Goal: Task Accomplishment & Management: Complete application form

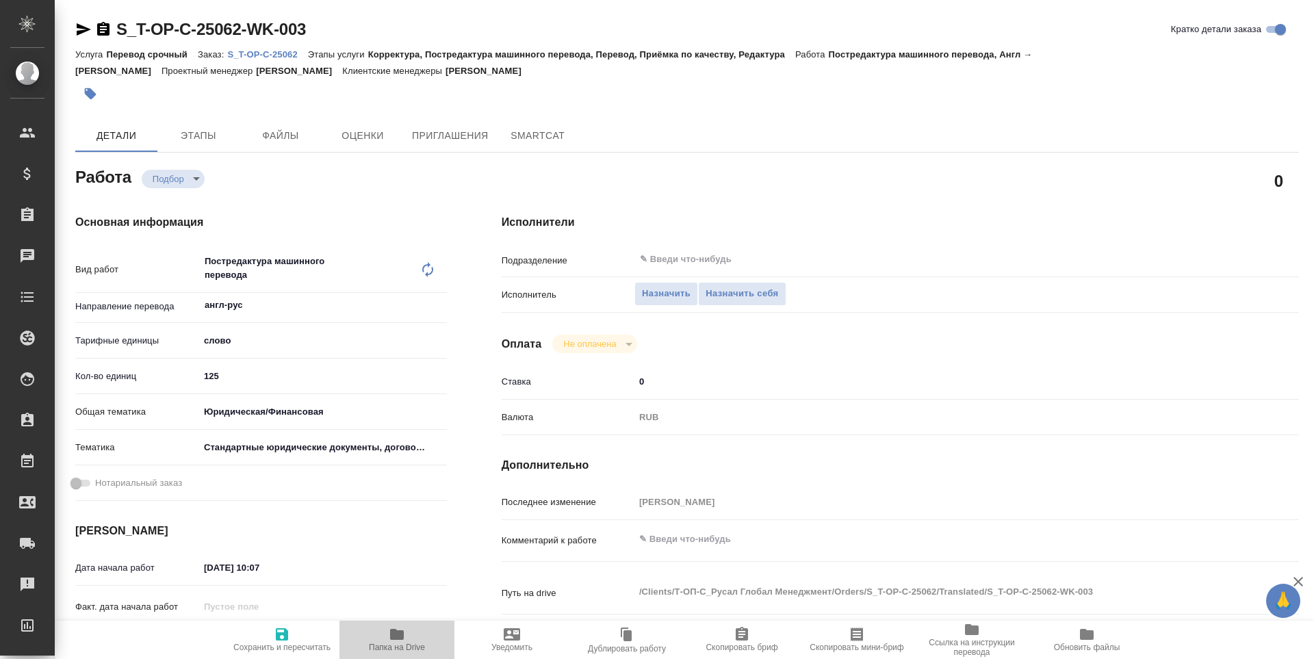
click at [409, 641] on span "Папка на Drive" at bounding box center [397, 639] width 99 height 26
click at [737, 292] on span "Назначить себя" at bounding box center [742, 294] width 73 height 16
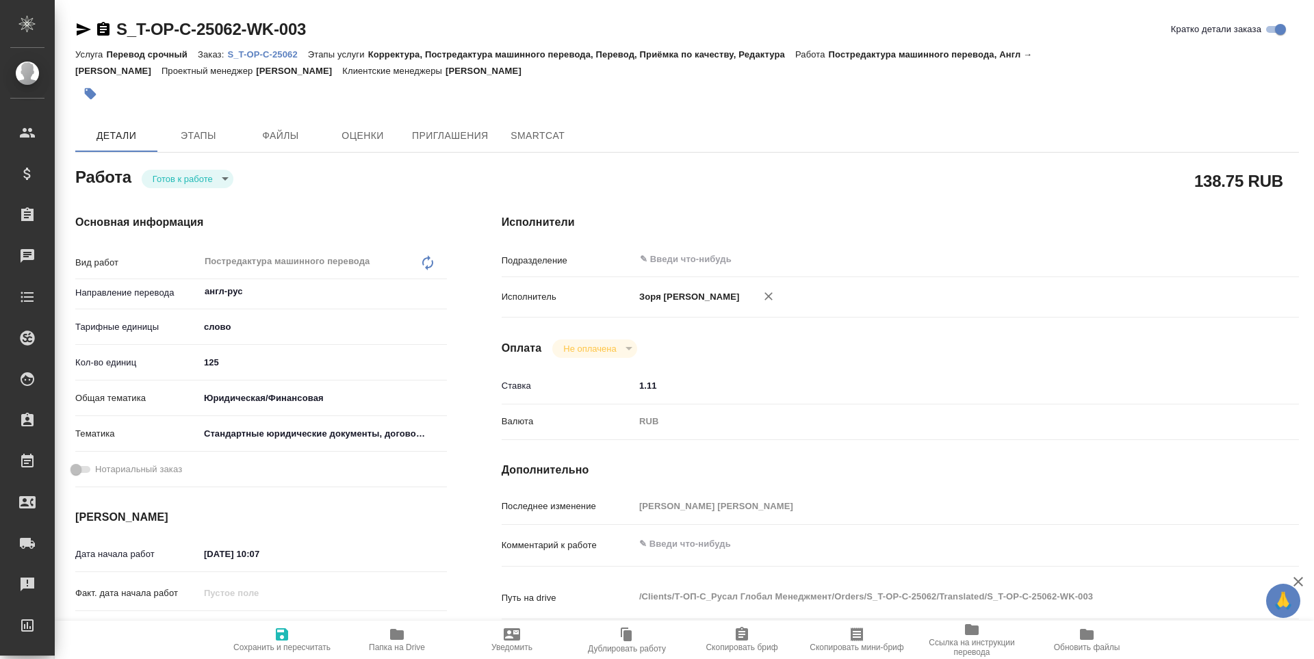
type textarea "x"
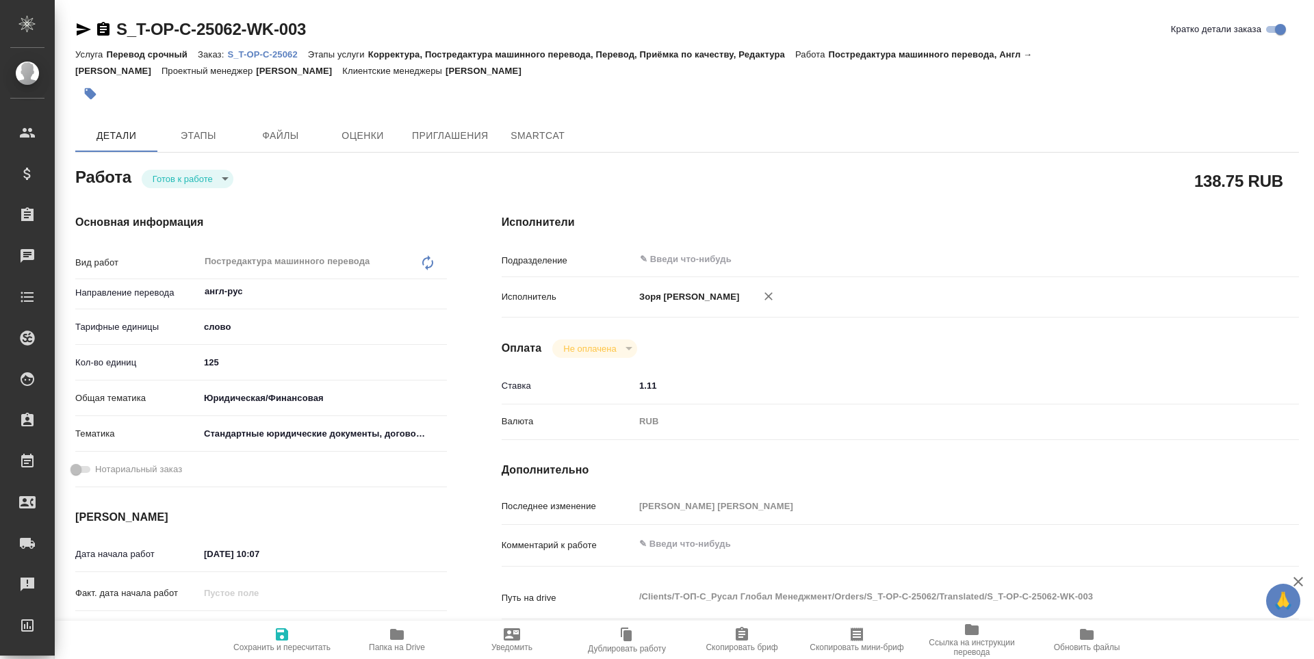
type textarea "x"
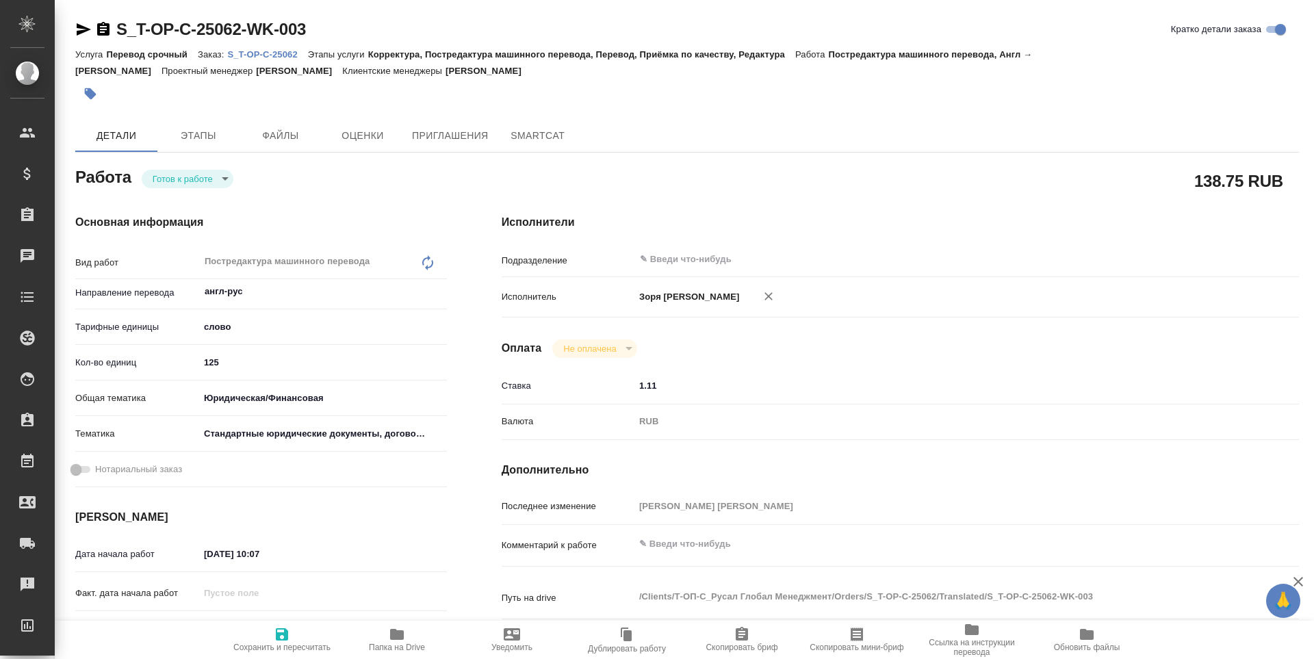
type textarea "x"
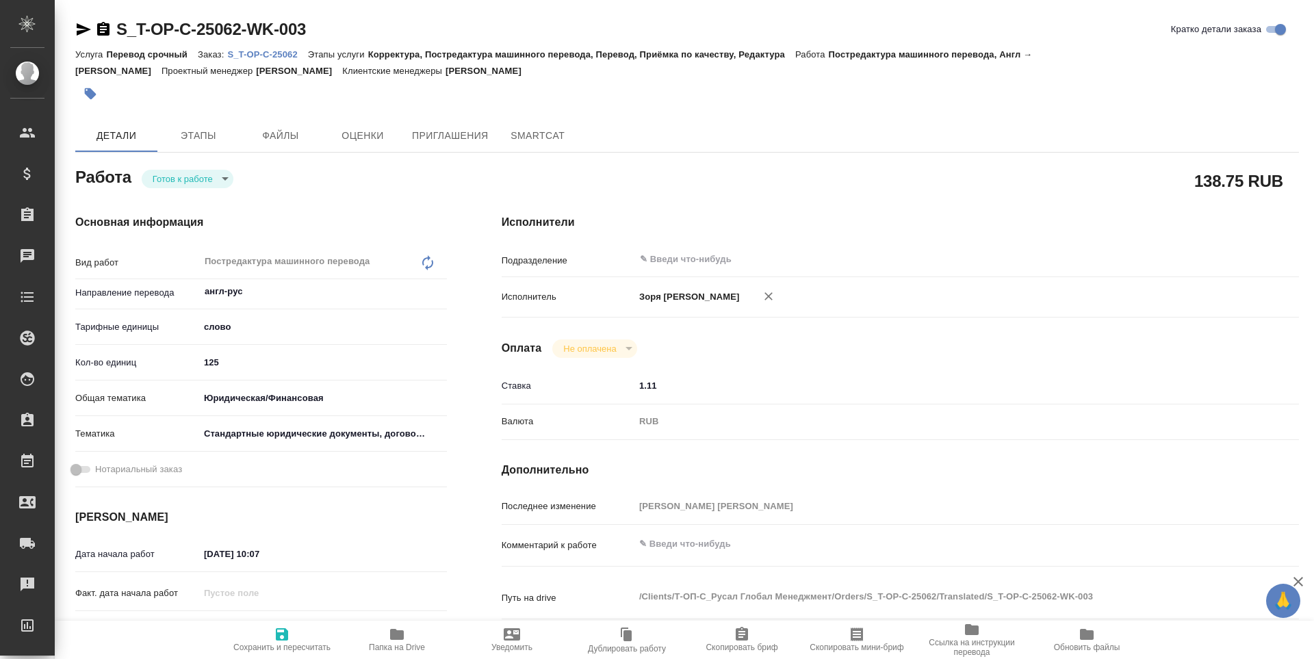
type textarea "x"
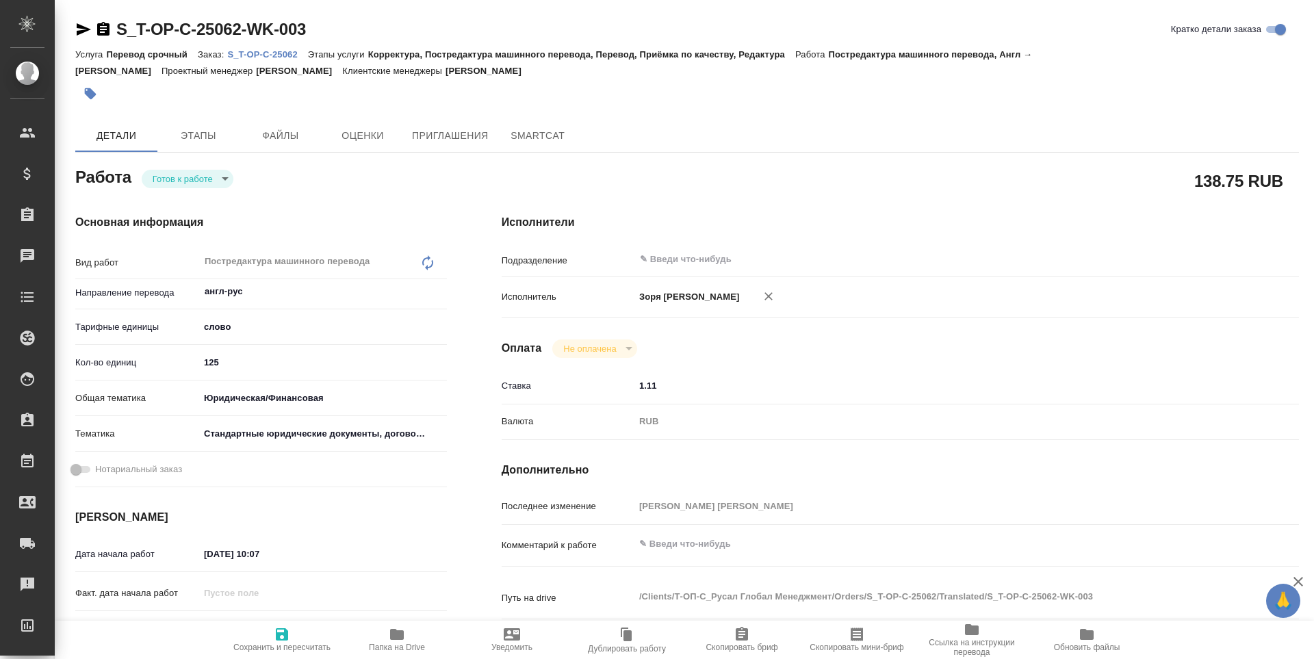
type textarea "x"
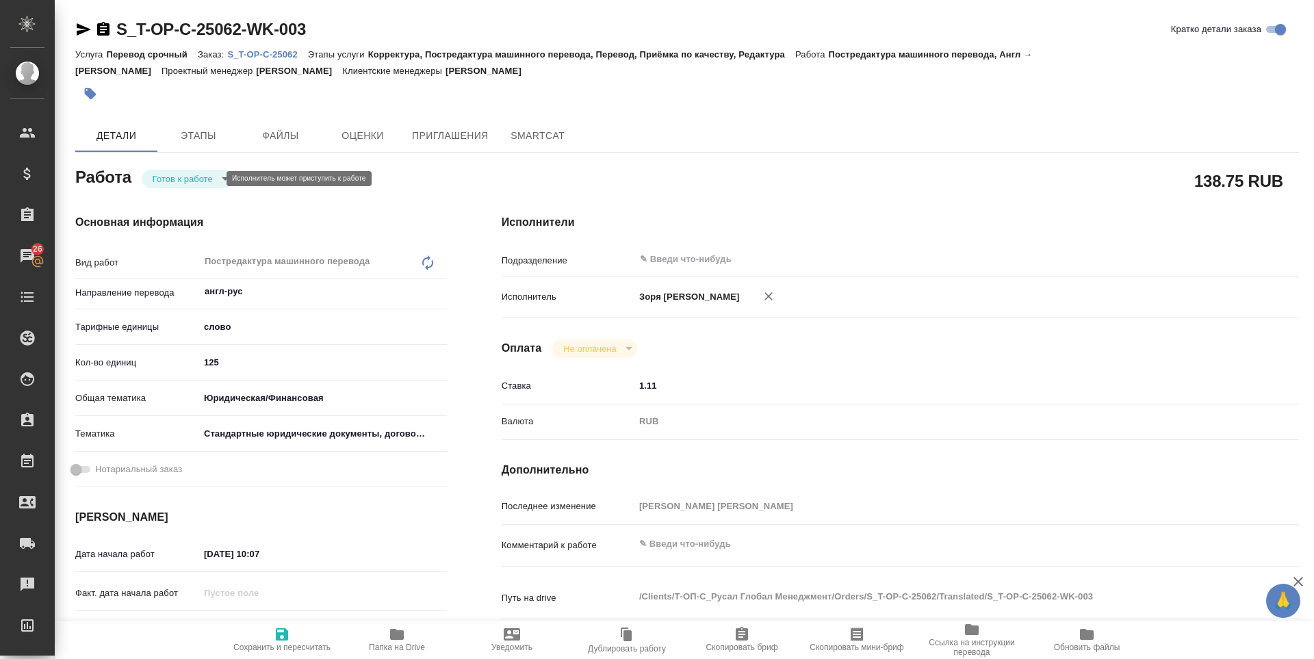
click at [200, 175] on body "🙏 .cls-1 fill:#fff; AWATERA Zoria Tatiana Клиенты Спецификации Заказы 26 Чаты T…" at bounding box center [657, 329] width 1314 height 659
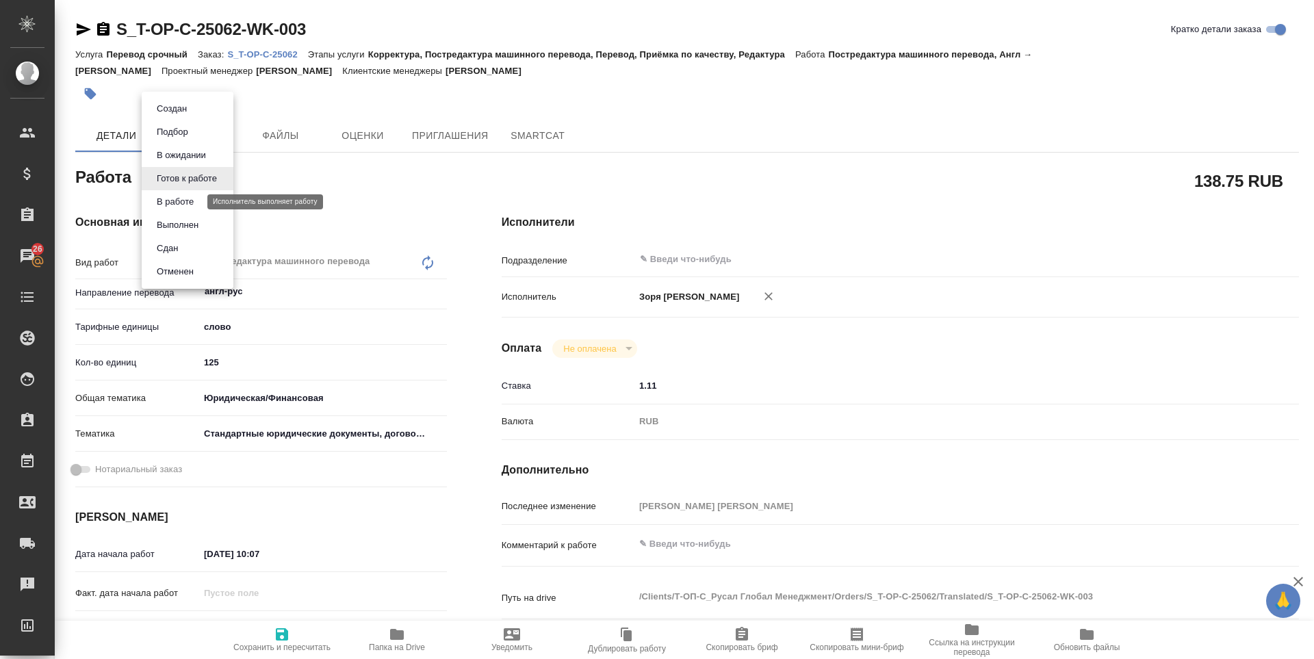
click at [196, 203] on button "В работе" at bounding box center [175, 201] width 45 height 15
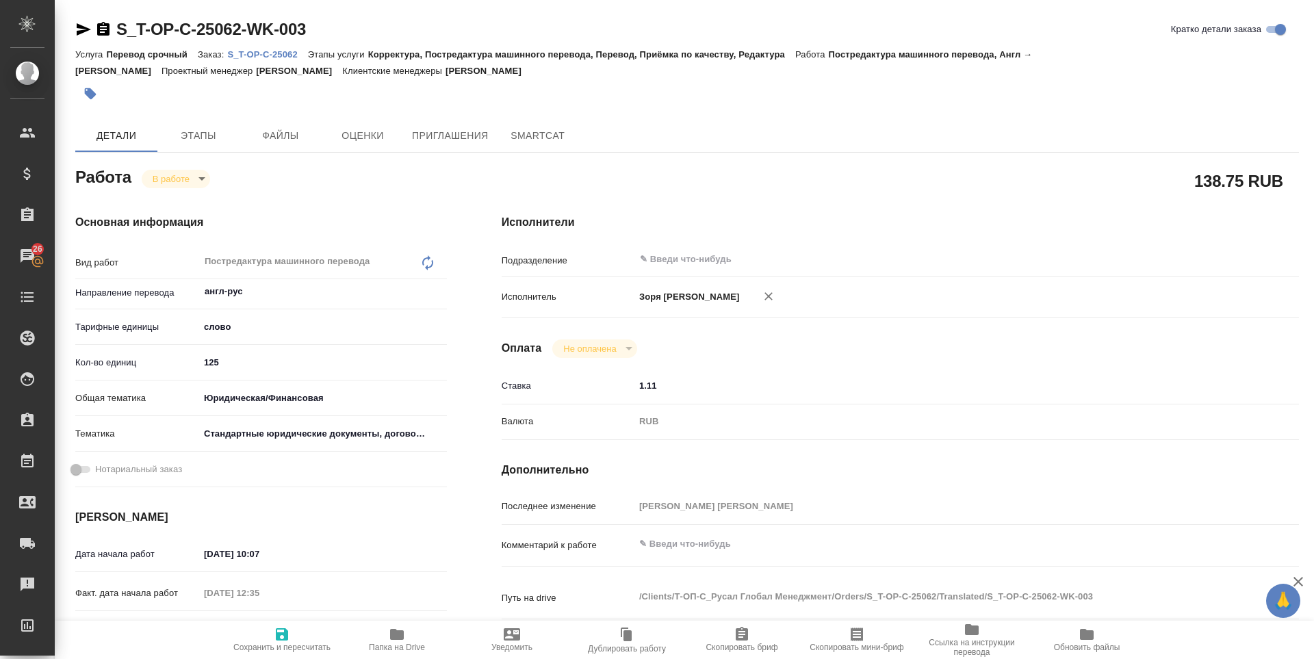
type textarea "x"
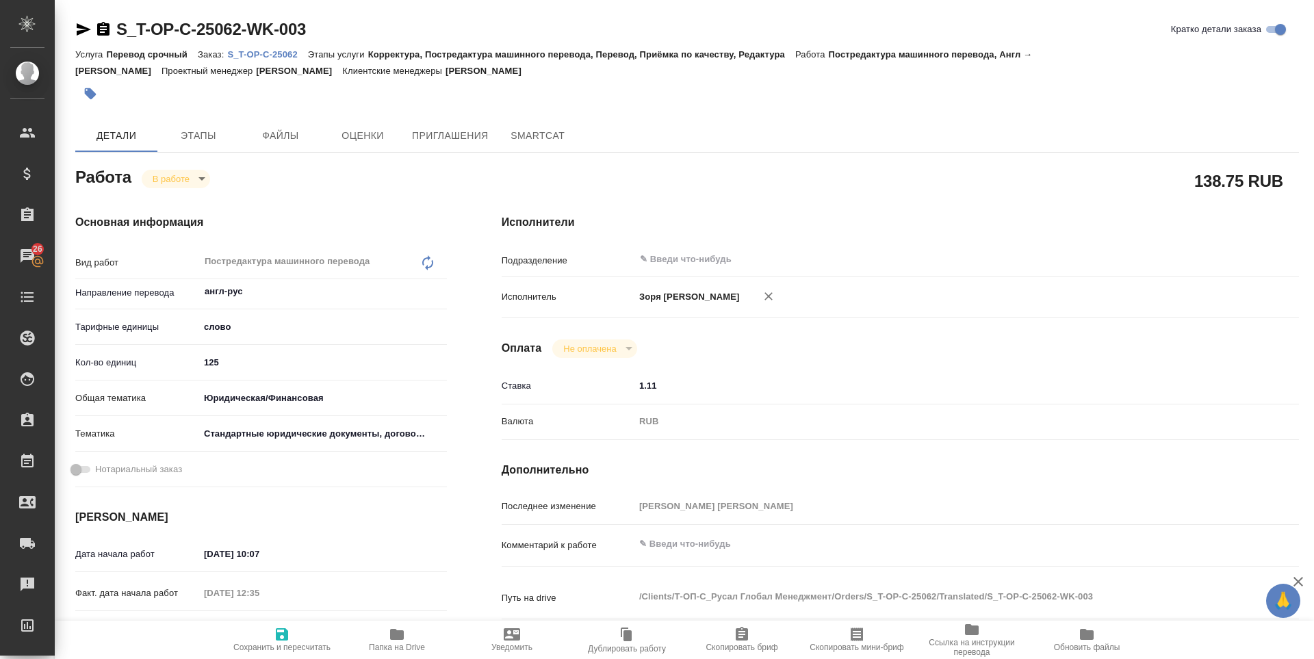
type textarea "x"
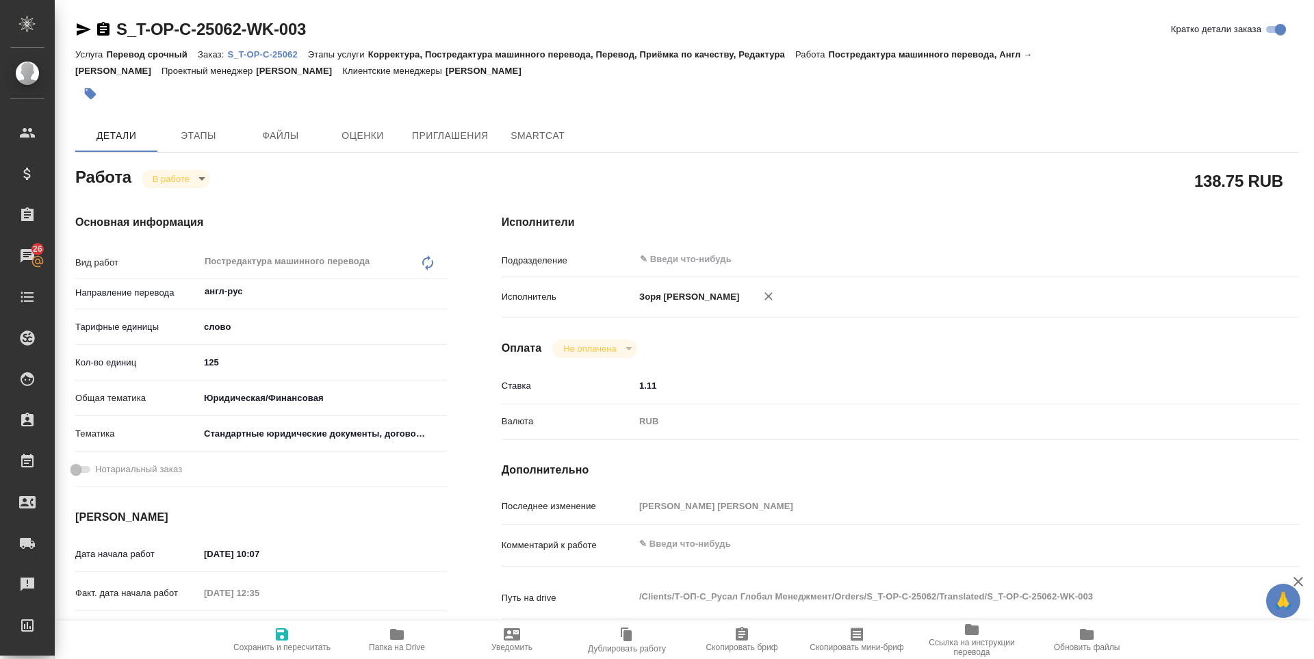
type textarea "x"
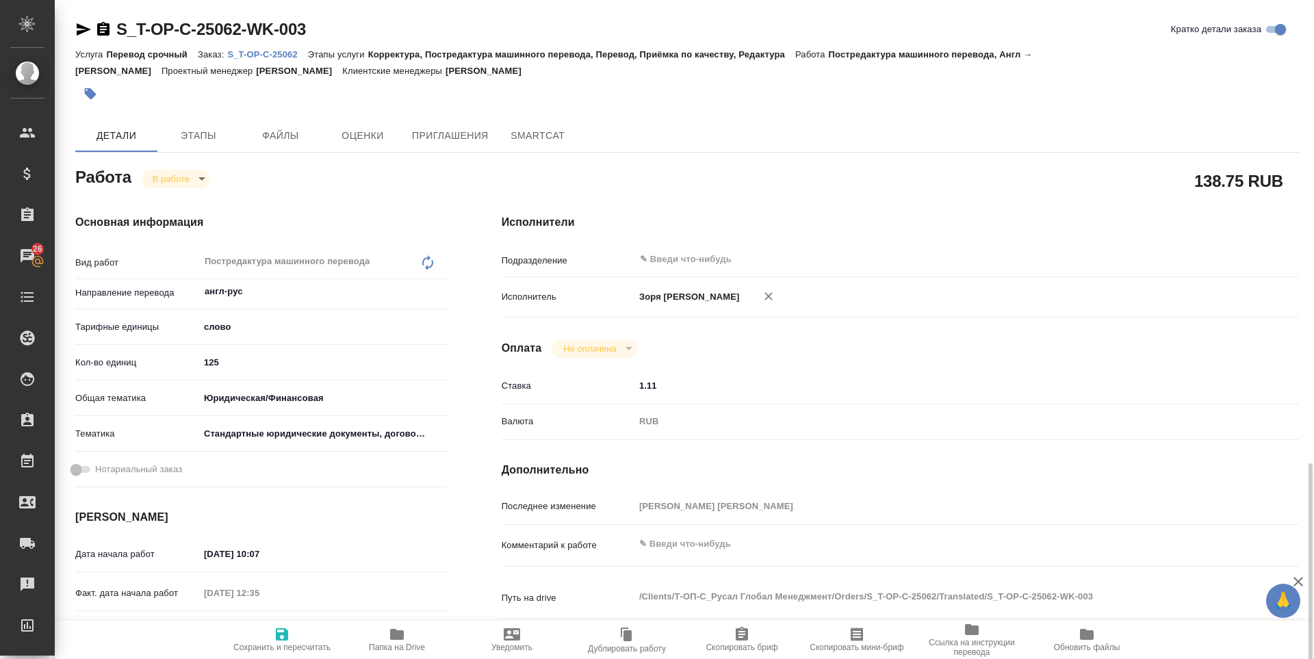
scroll to position [296, 0]
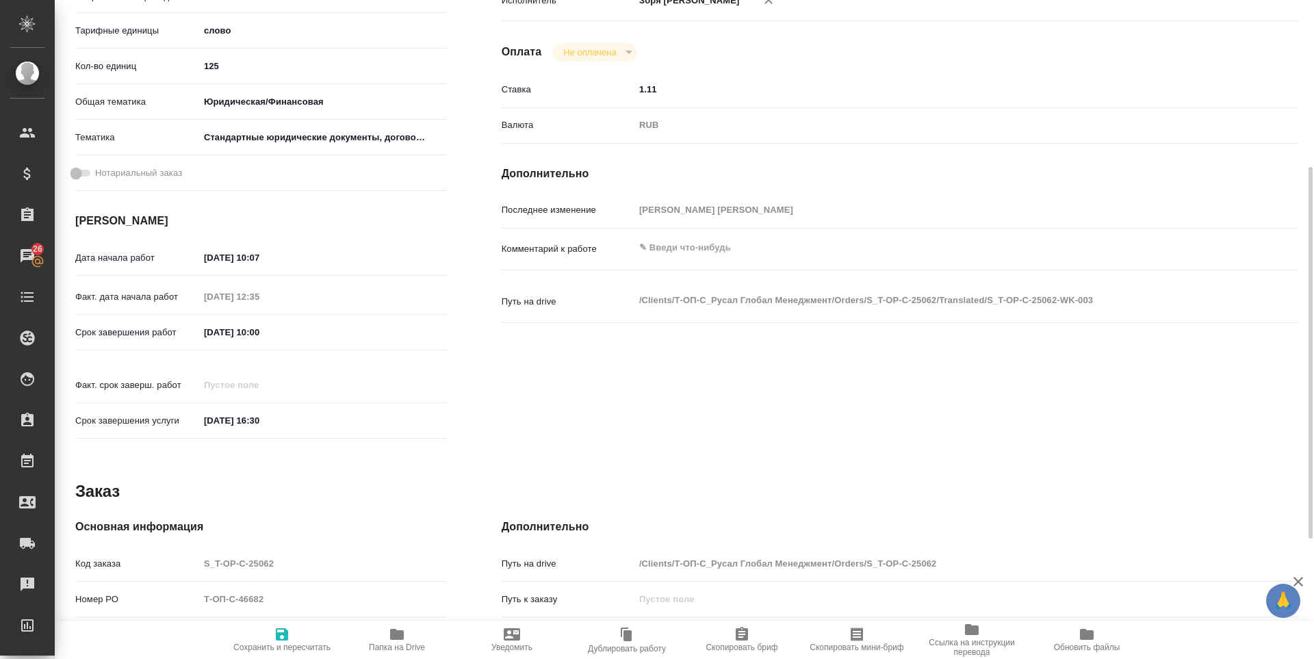
type textarea "x"
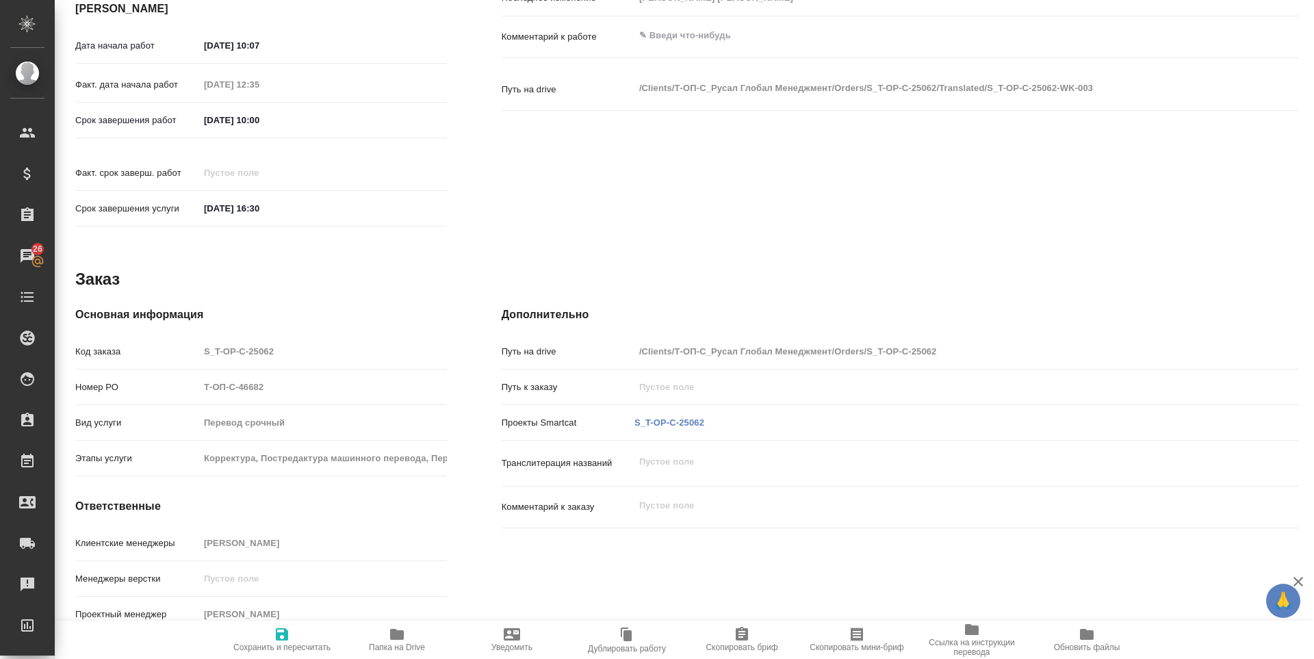
scroll to position [0, 0]
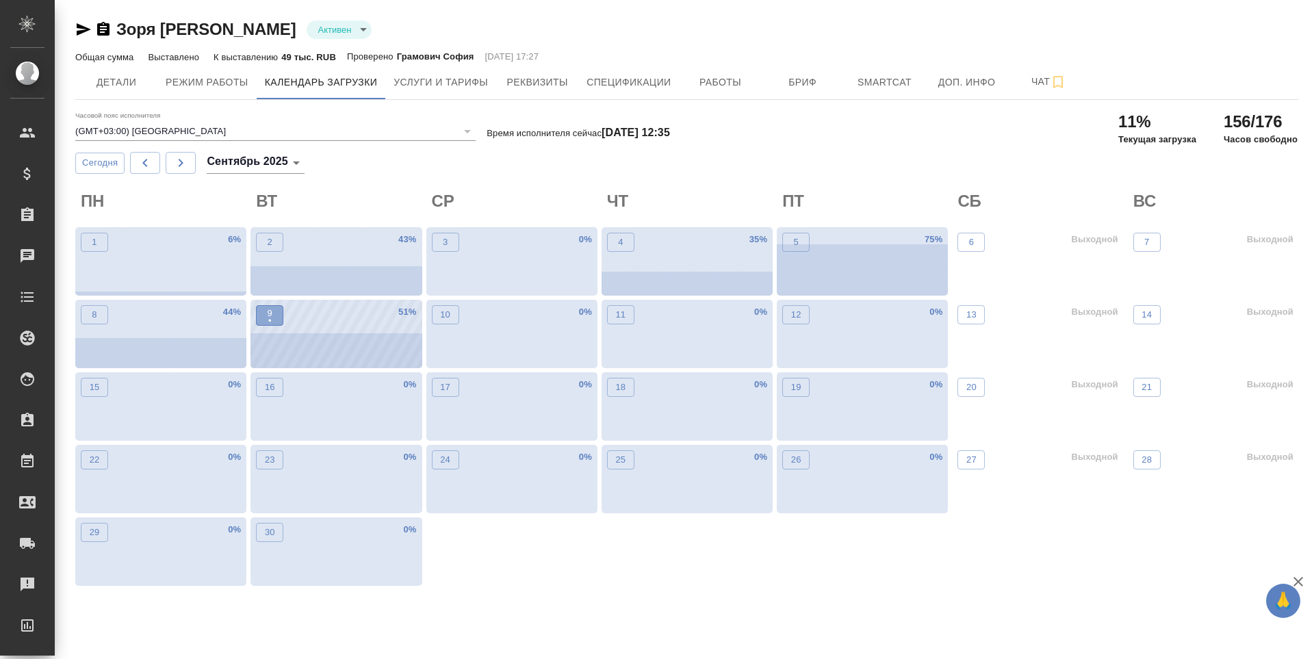
click at [272, 316] on span "9 •" at bounding box center [270, 316] width 14 height 18
